Goal: Transaction & Acquisition: Purchase product/service

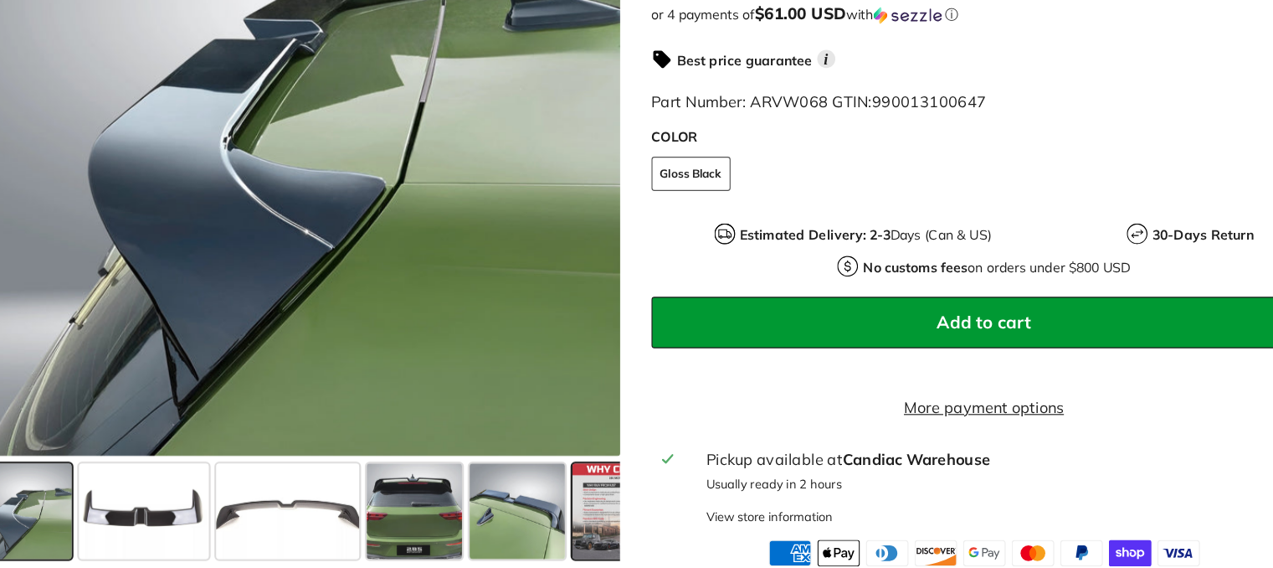
scroll to position [510, 0]
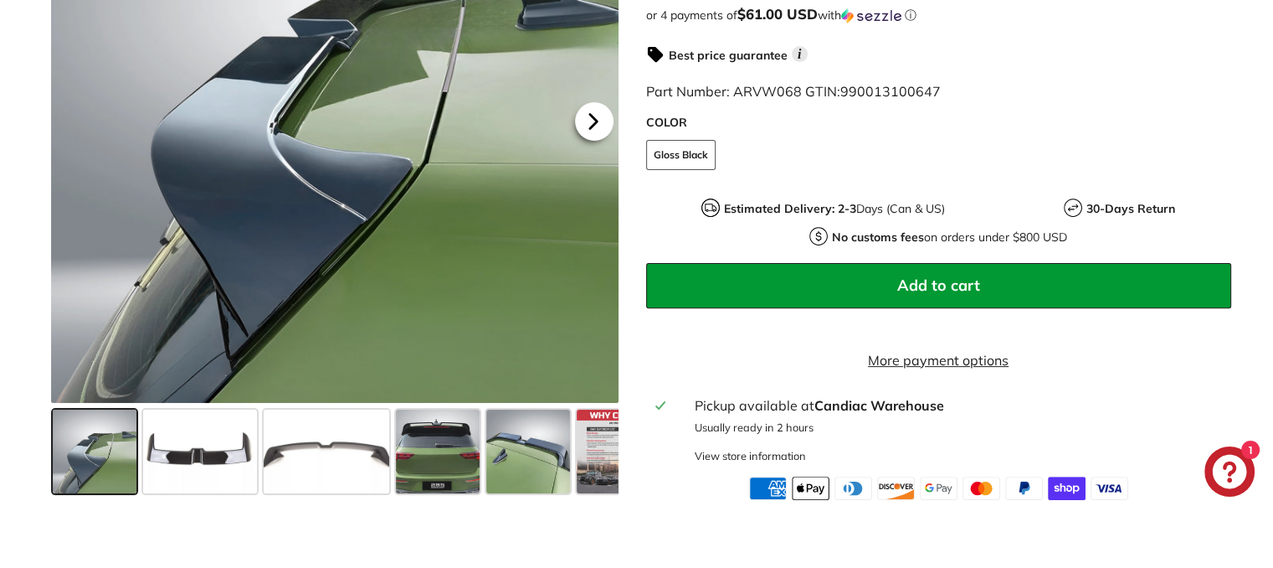
click at [592, 129] on icon at bounding box center [593, 122] width 7 height 14
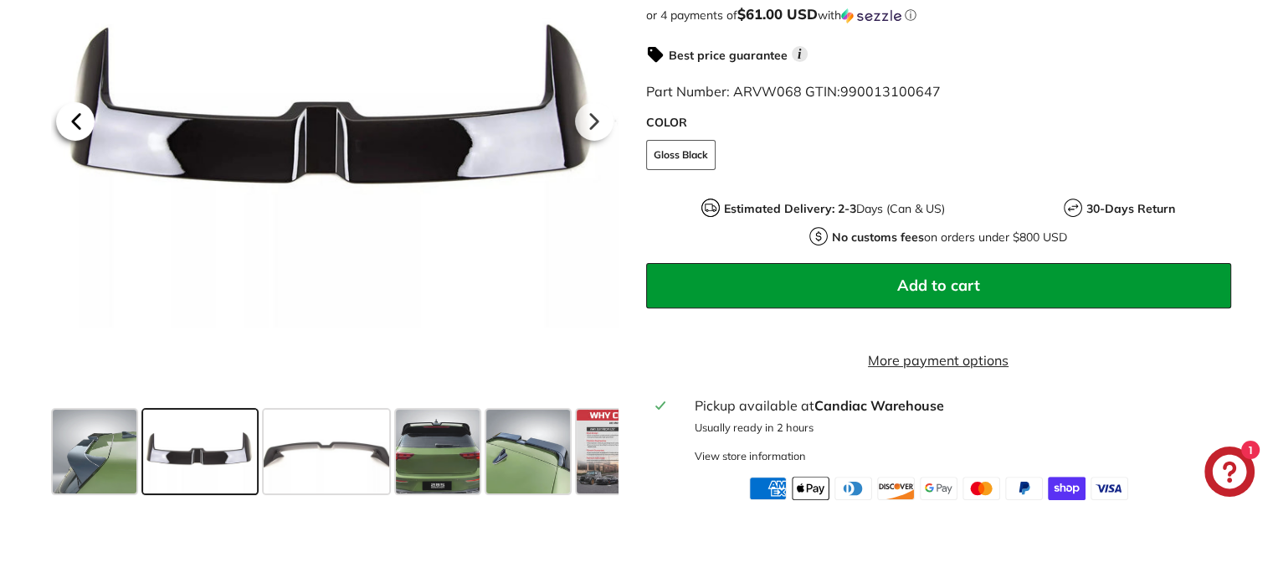
click at [87, 138] on icon at bounding box center [76, 121] width 39 height 39
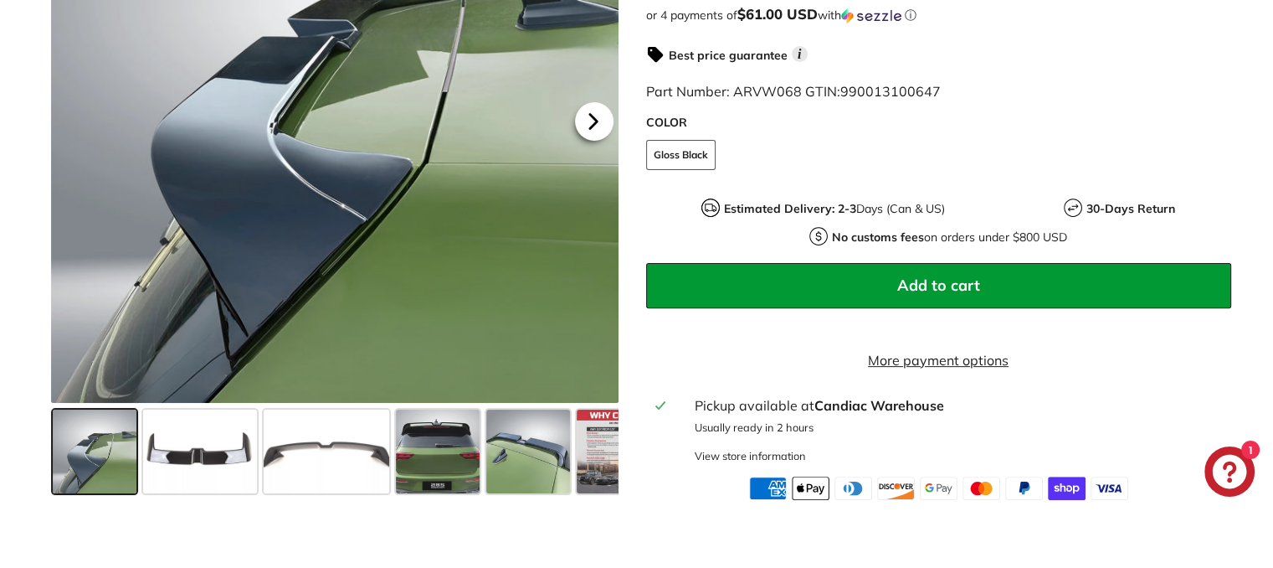
click at [583, 141] on icon at bounding box center [593, 121] width 39 height 39
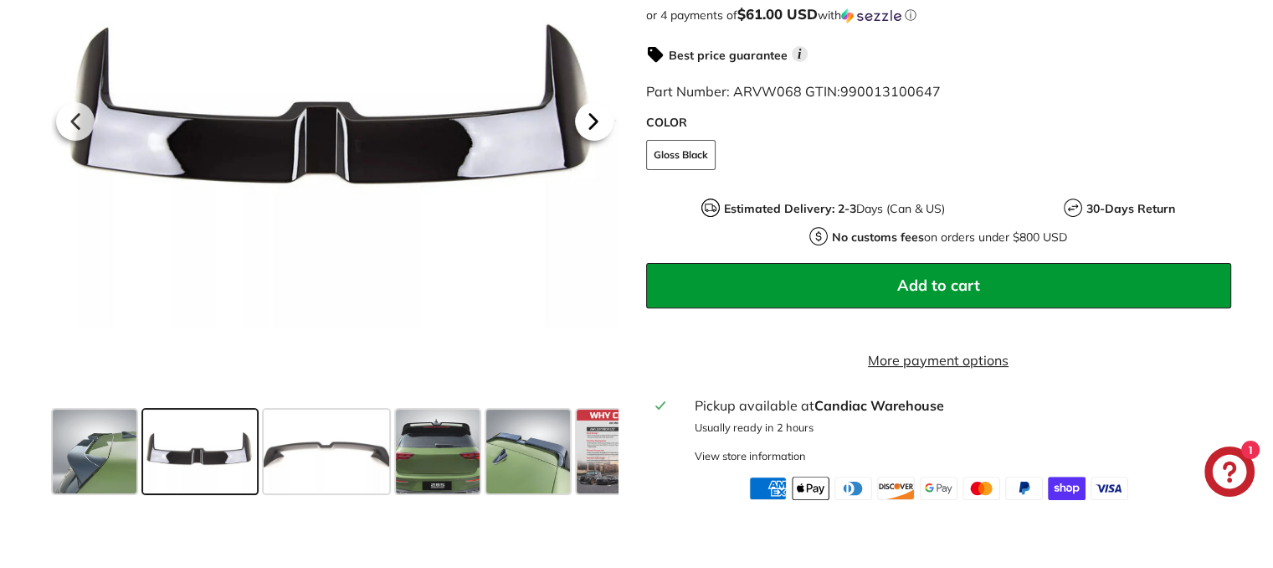
click at [583, 141] on icon at bounding box center [593, 121] width 39 height 39
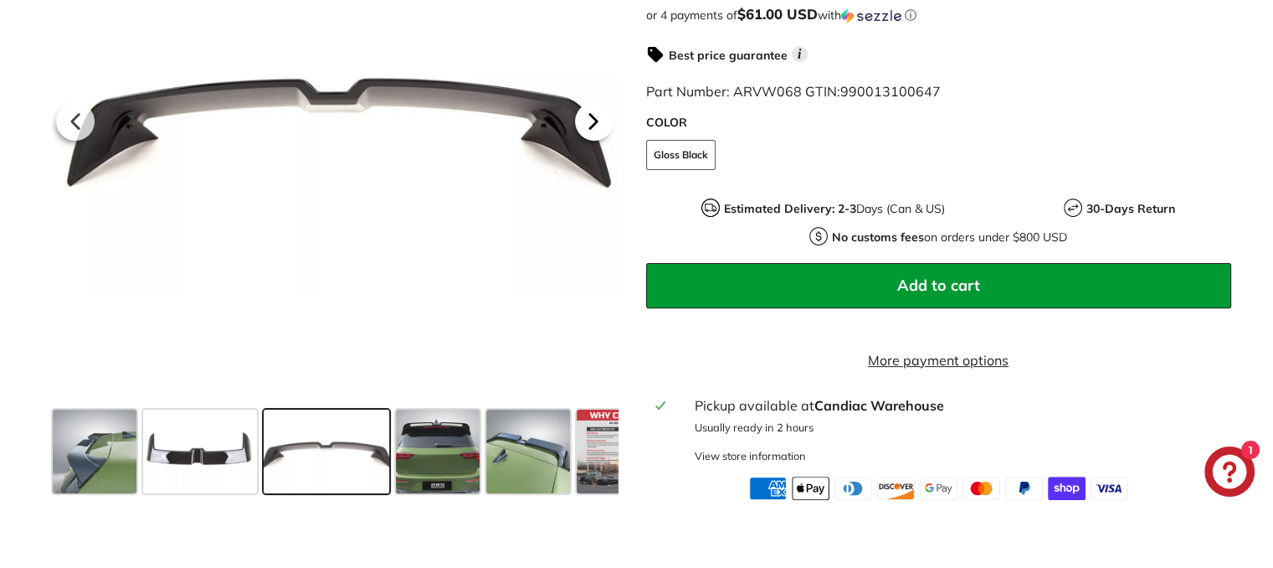
click at [583, 141] on icon at bounding box center [593, 121] width 39 height 39
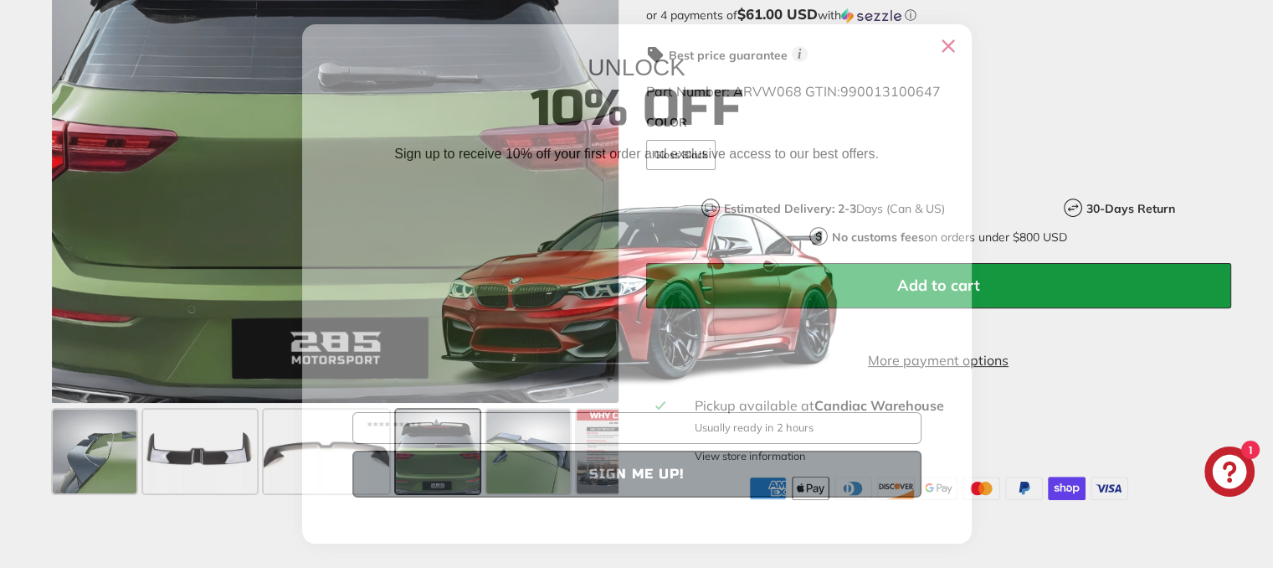
click at [945, 47] on icon "Close dialog" at bounding box center [948, 46] width 11 height 11
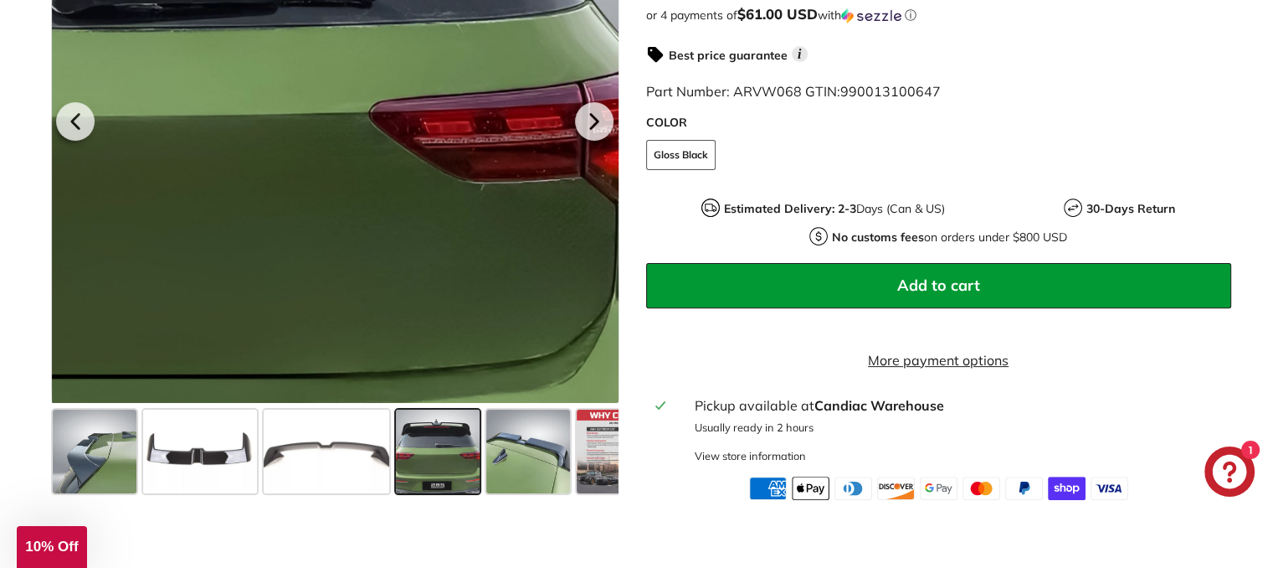
scroll to position [446, 0]
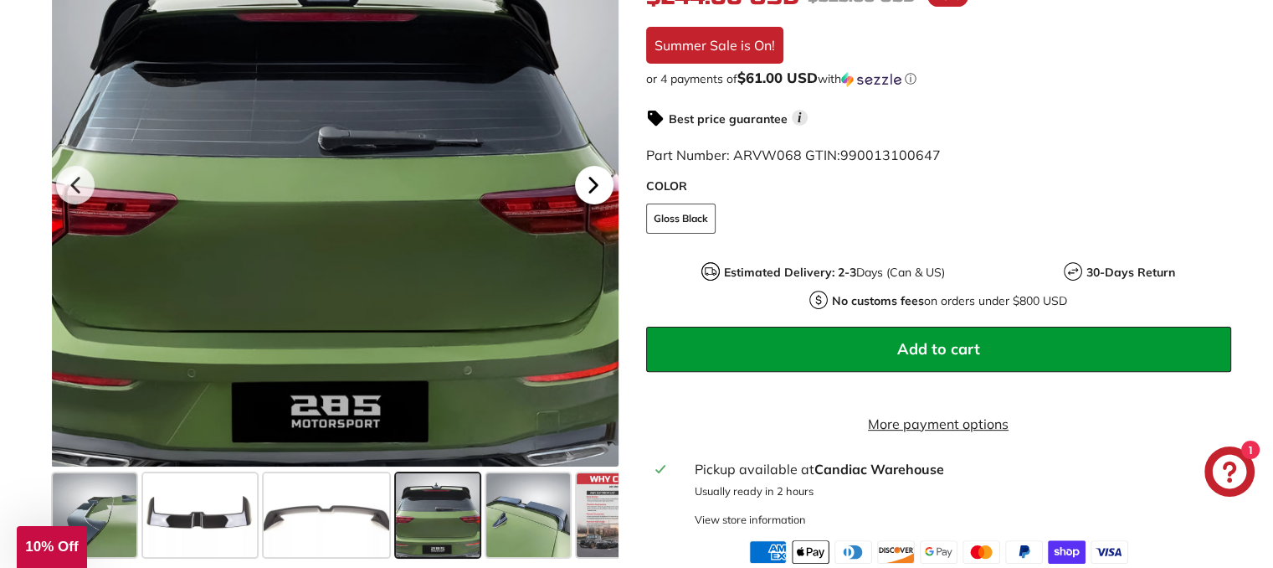
click at [594, 193] on icon at bounding box center [593, 185] width 7 height 14
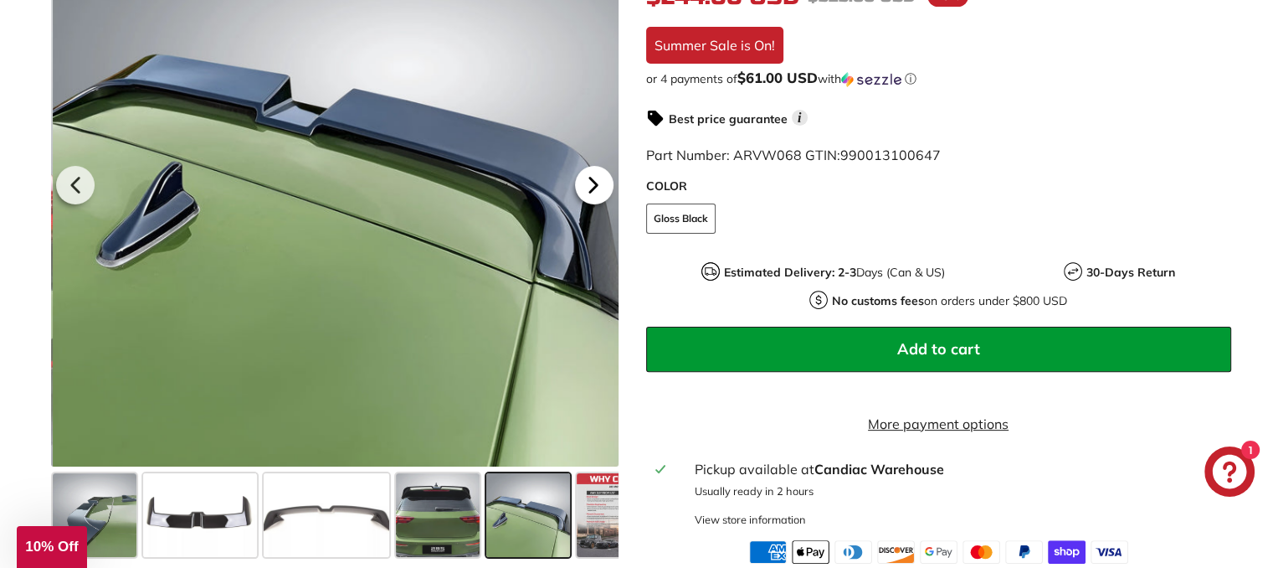
click at [594, 193] on icon at bounding box center [593, 185] width 7 height 14
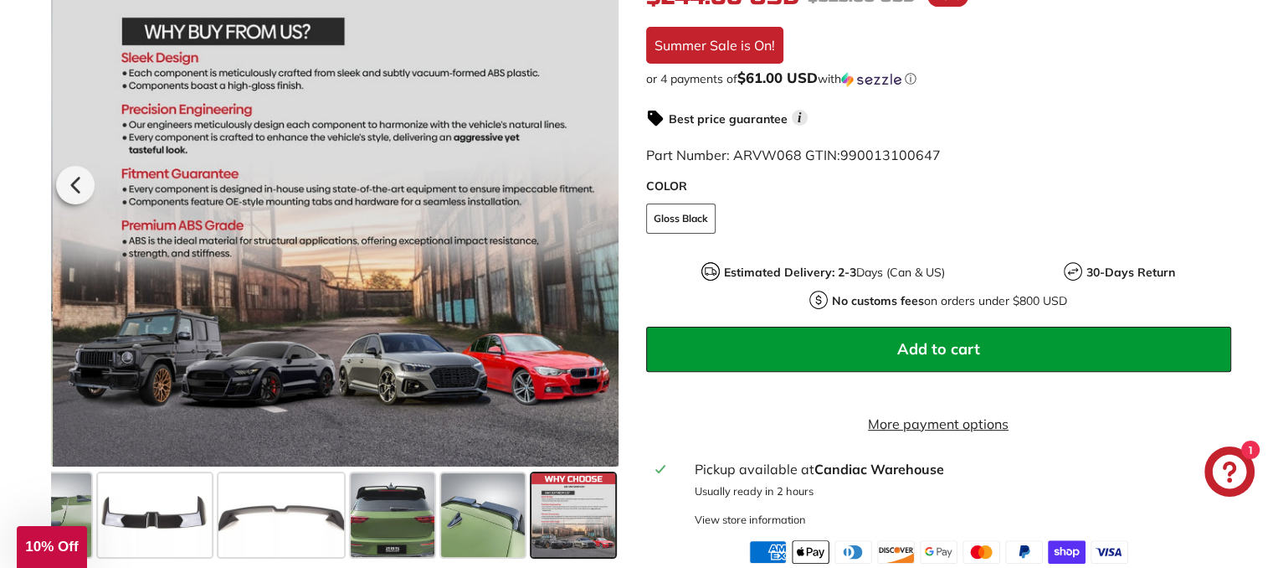
click at [594, 197] on div at bounding box center [337, 183] width 568 height 568
